Goal: Task Accomplishment & Management: Use online tool/utility

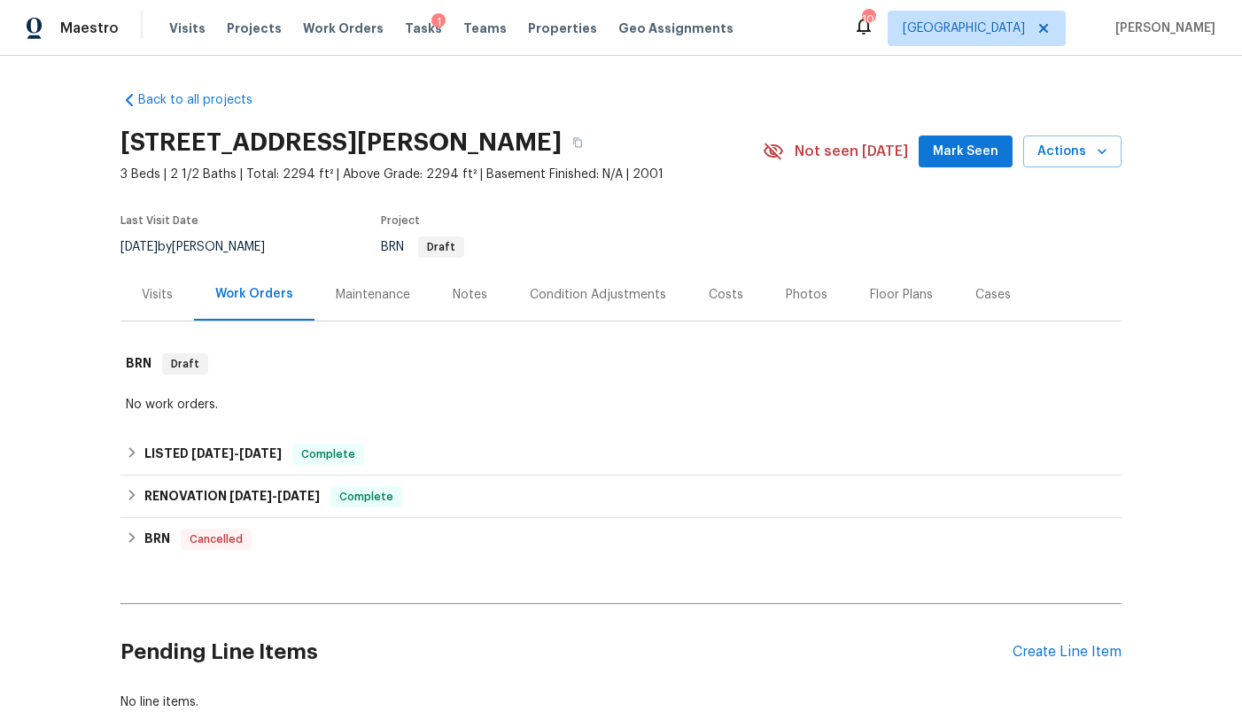
click at [432, 26] on div "1" at bounding box center [439, 22] width 14 height 18
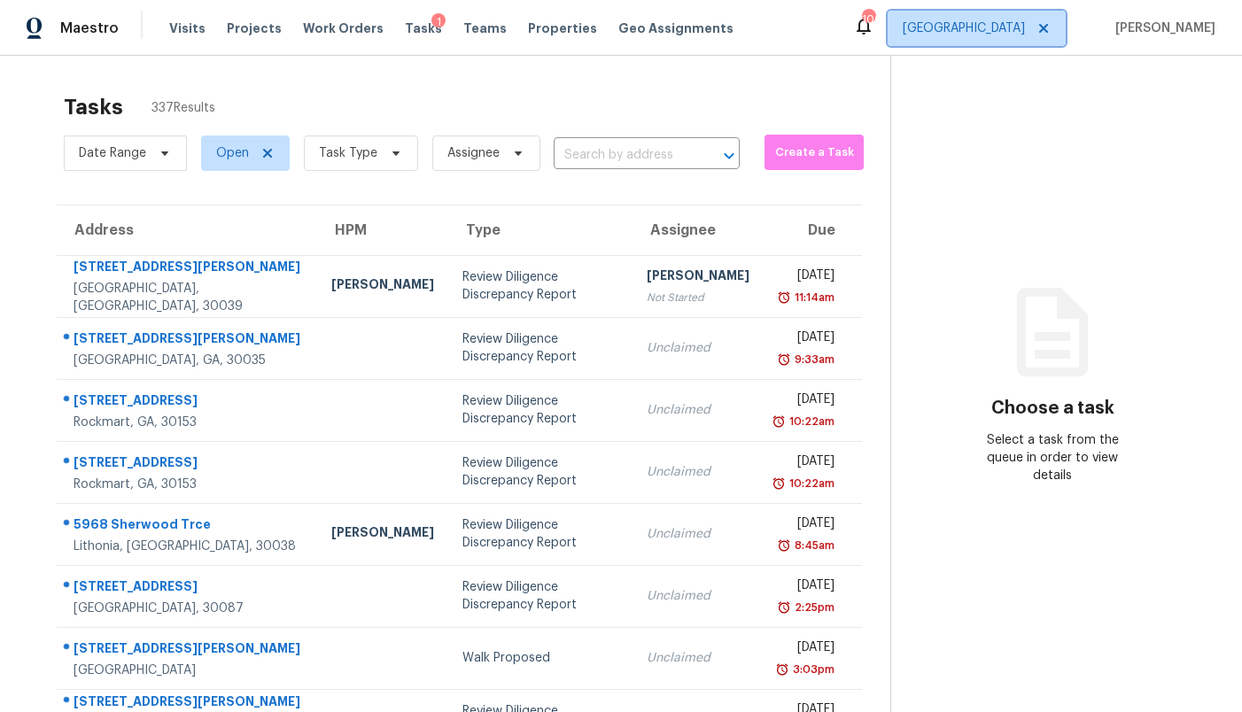
click at [1013, 32] on span "[GEOGRAPHIC_DATA]" at bounding box center [964, 28] width 122 height 18
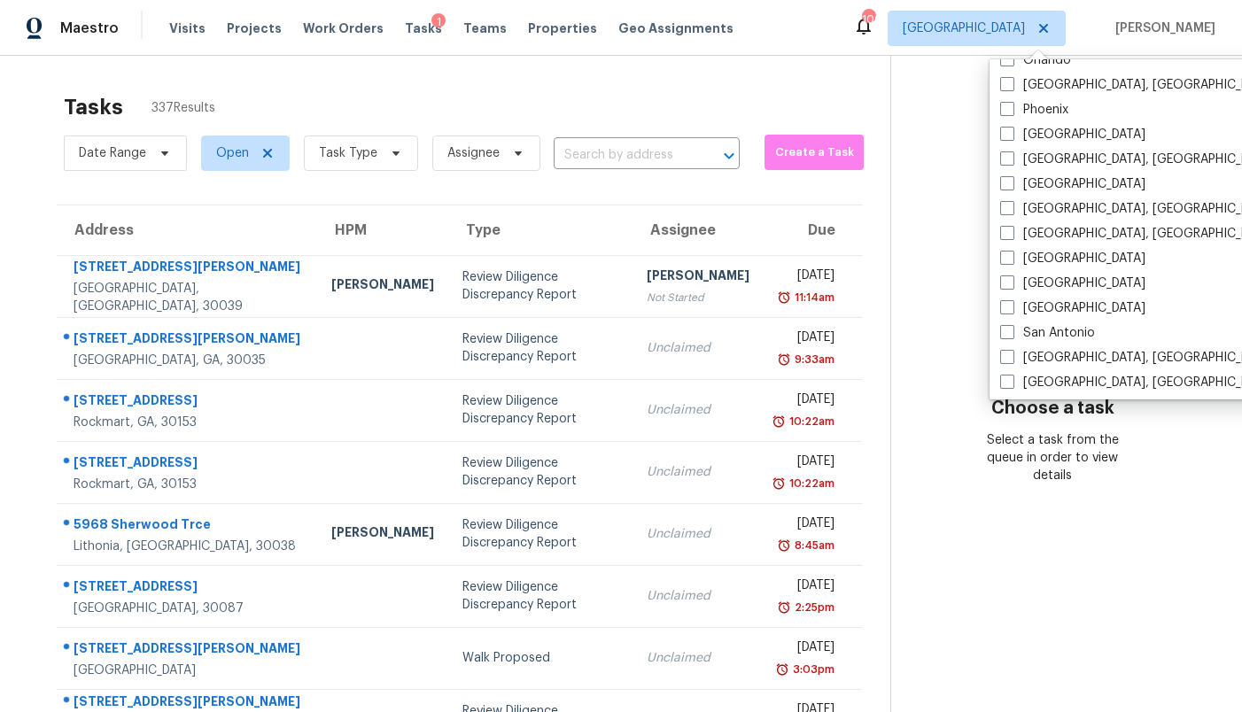
scroll to position [1187, 0]
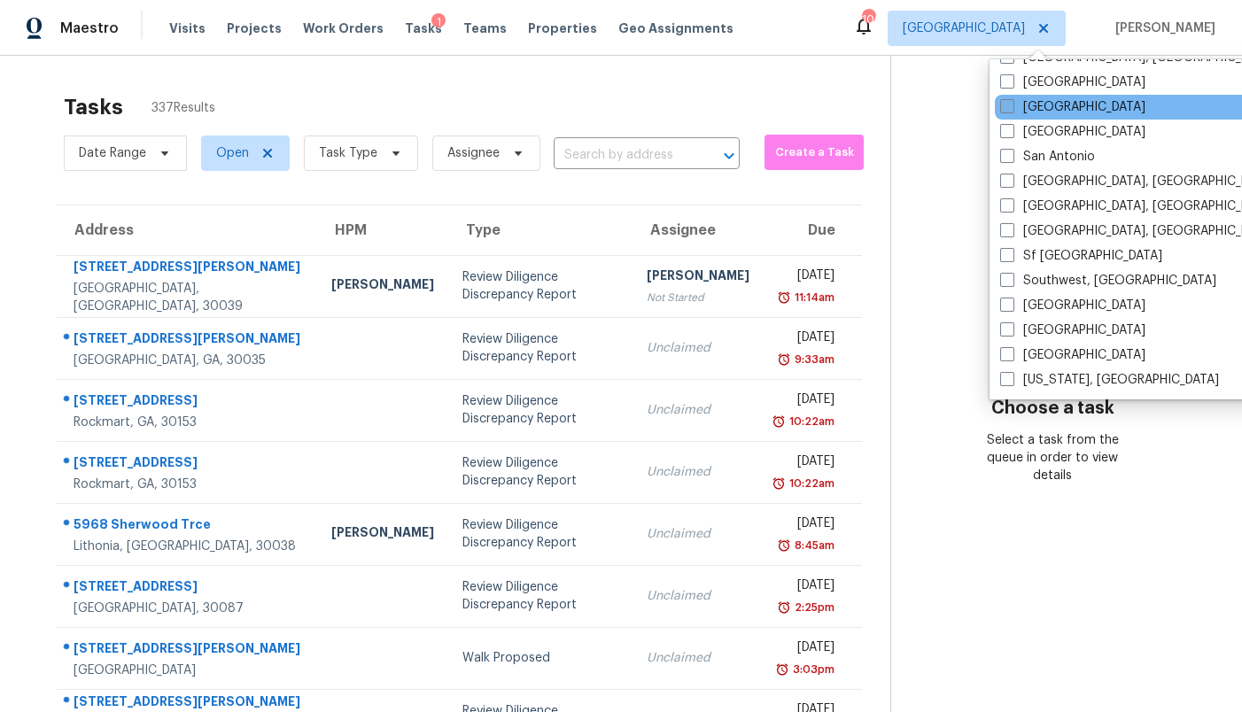
click at [1031, 105] on label "[GEOGRAPHIC_DATA]" at bounding box center [1072, 107] width 145 height 18
click at [1012, 105] on input "[GEOGRAPHIC_DATA]" at bounding box center [1006, 104] width 12 height 12
checkbox input "true"
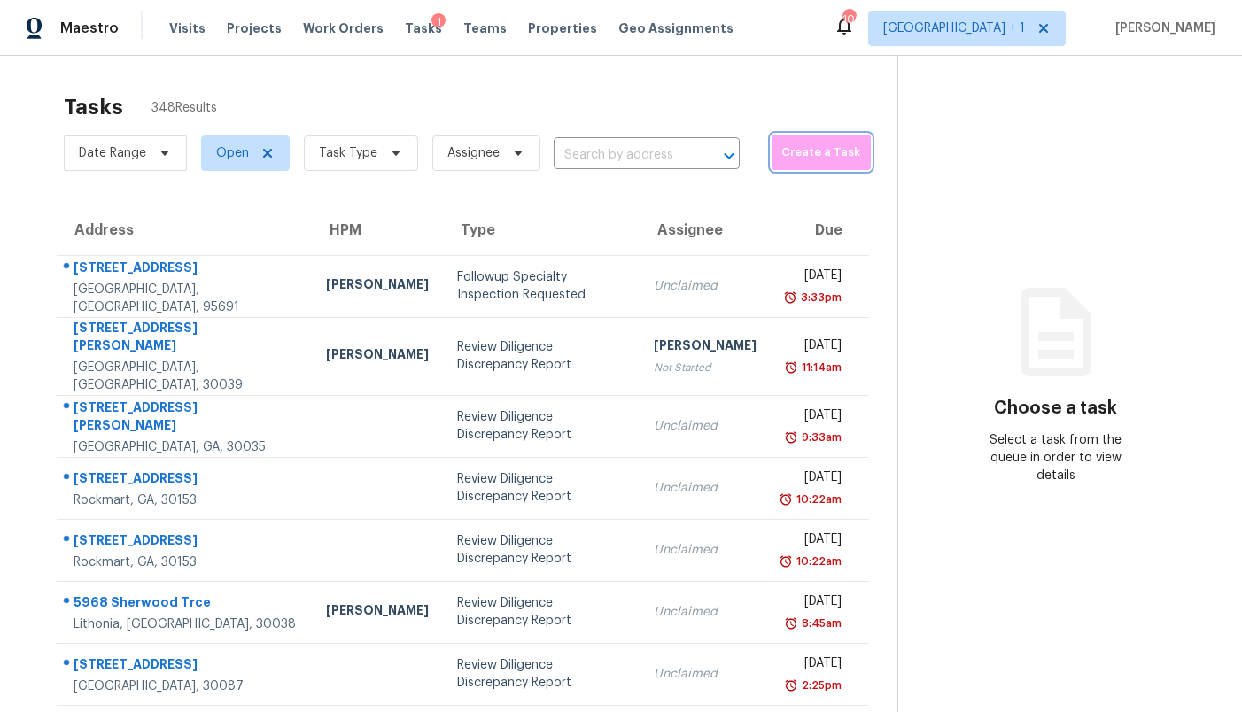
click at [788, 160] on span "Create a Task" at bounding box center [822, 153] width 82 height 20
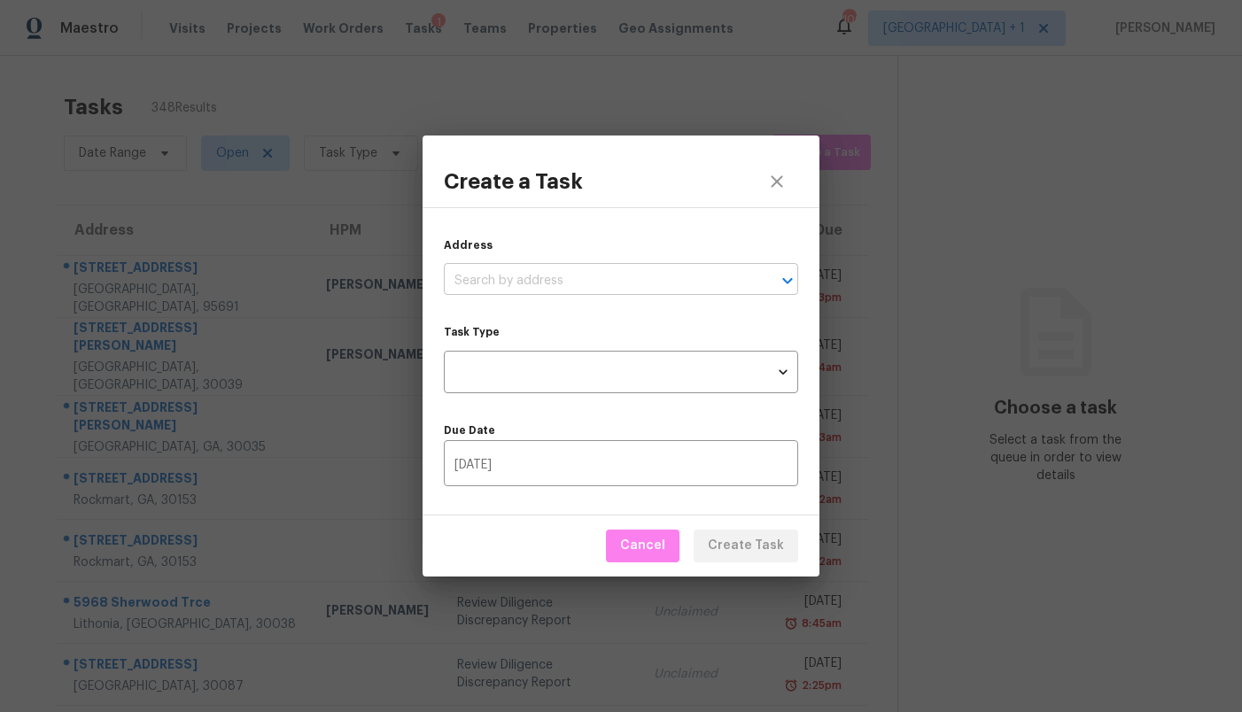
click at [601, 276] on input "text" at bounding box center [596, 281] width 305 height 27
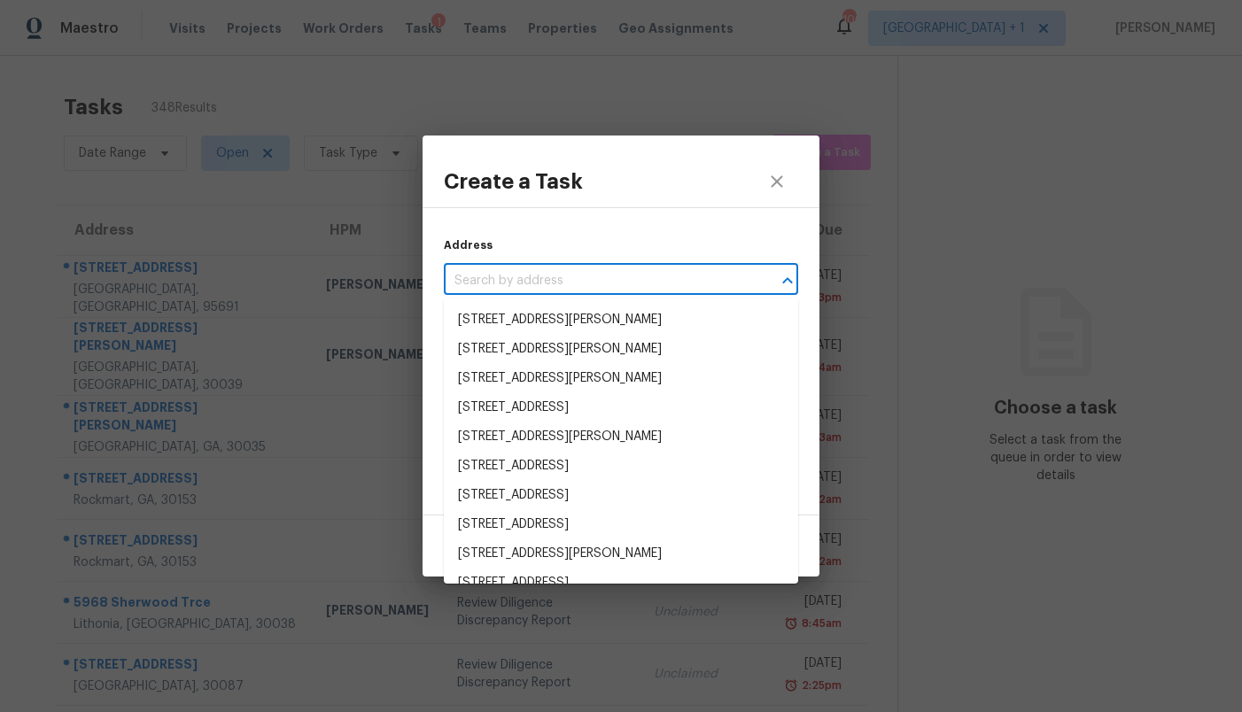
paste input "[STREET_ADDRESS][PERSON_NAME]"
type input "[STREET_ADDRESS][PERSON_NAME]"
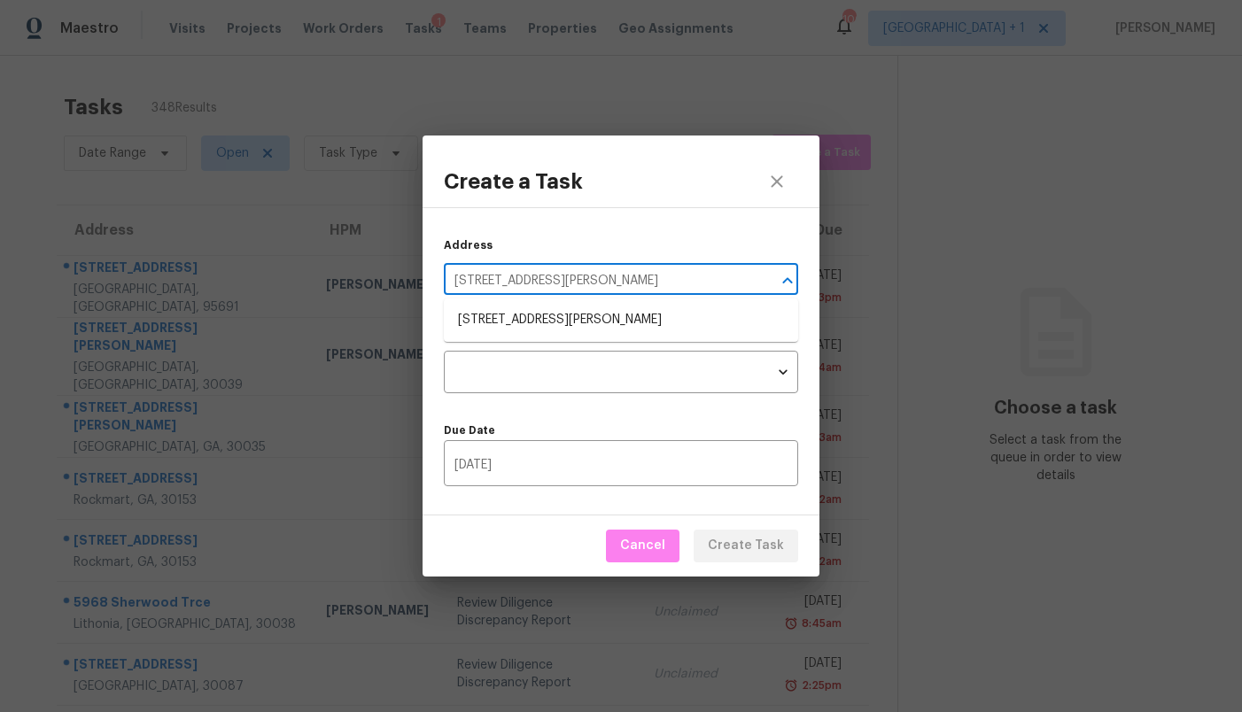
click at [579, 313] on li "[STREET_ADDRESS][PERSON_NAME]" at bounding box center [621, 320] width 354 height 29
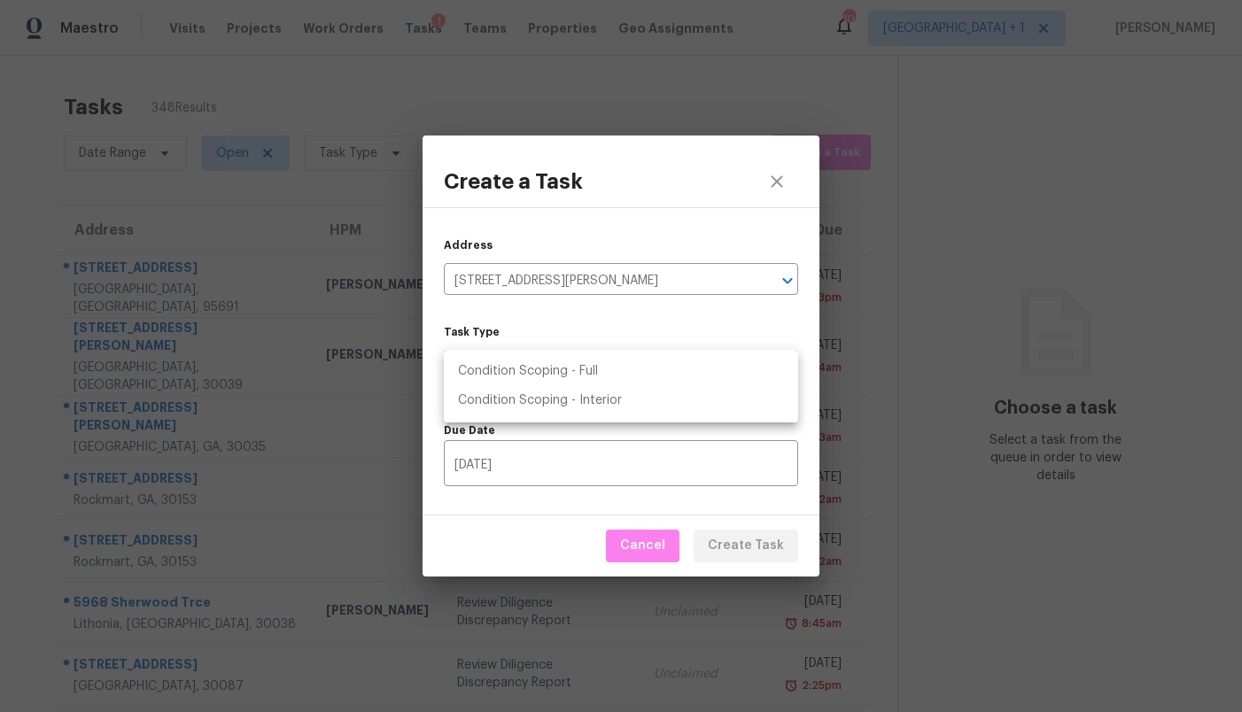
click at [562, 361] on body "Maestro Visits Projects Work Orders Tasks 1 Teams Properties Geo Assignments 10…" at bounding box center [621, 356] width 1242 height 712
click at [562, 361] on li "Condition Scoping - Full" at bounding box center [621, 371] width 354 height 29
type input "virtual_full_assessment"
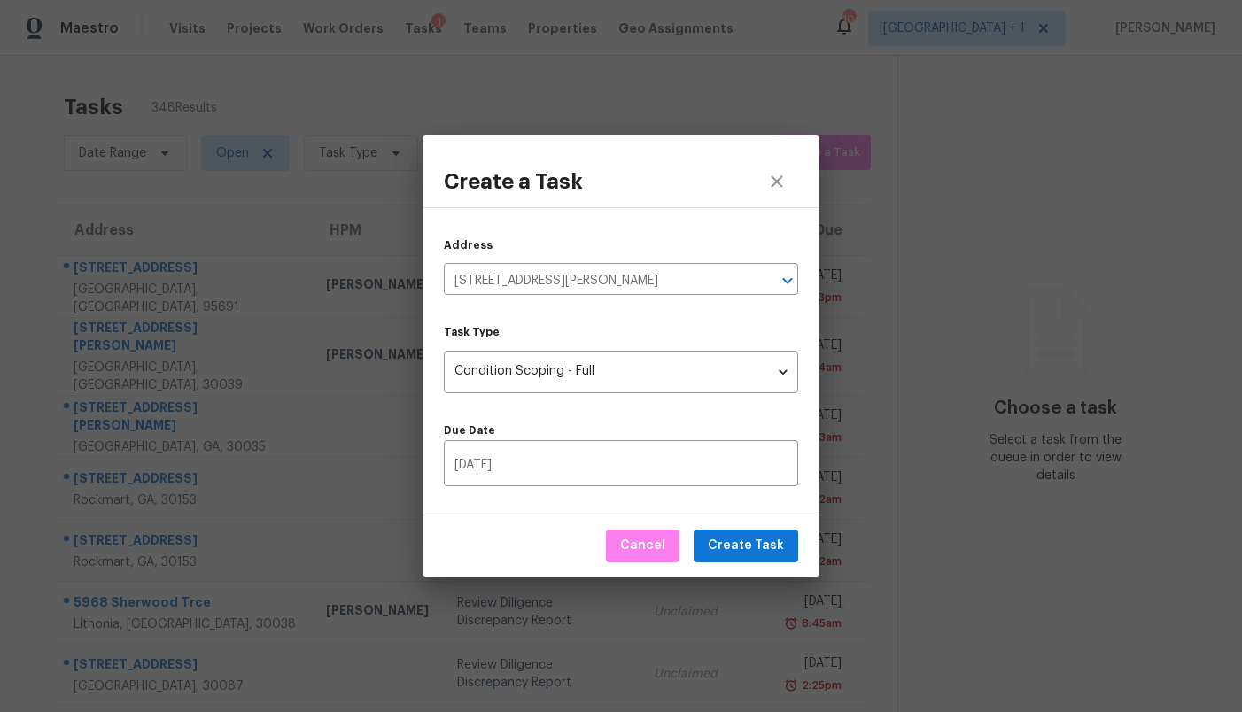
click at [629, 413] on div "Due Date [DATE] ​" at bounding box center [621, 447] width 354 height 79
click at [761, 548] on span "Create Task" at bounding box center [746, 546] width 76 height 22
